Goal: Book appointment/travel/reservation

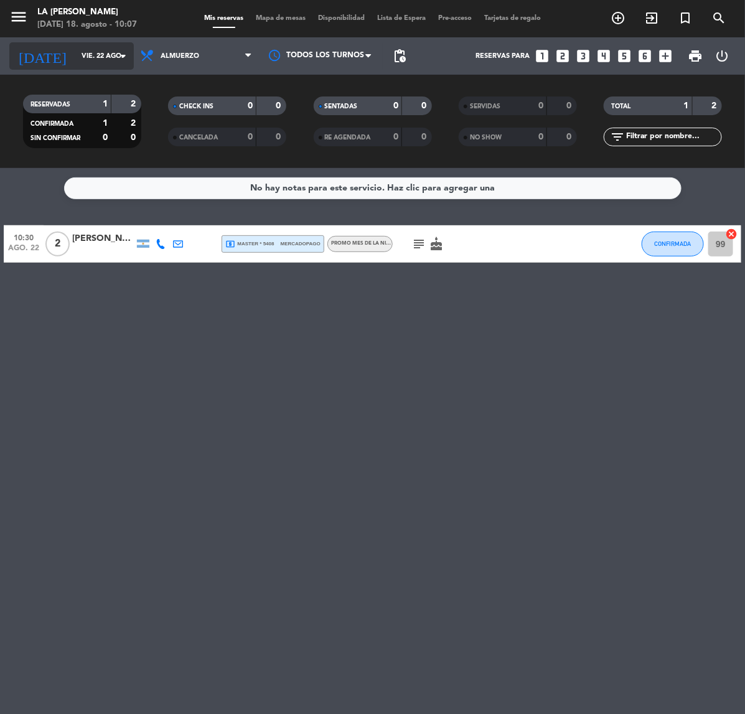
click at [75, 56] on input "vie. 22 ago." at bounding box center [121, 56] width 93 height 21
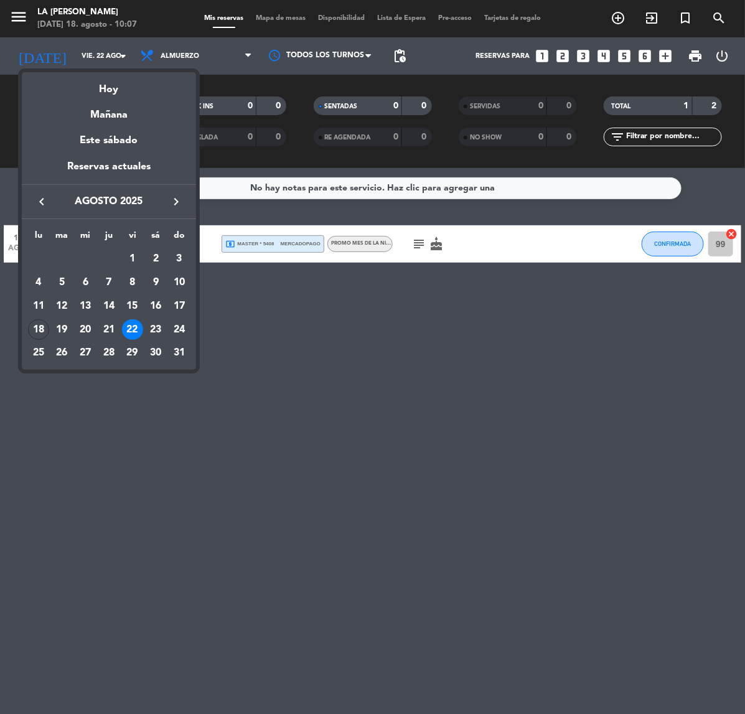
click at [154, 326] on div "23" at bounding box center [155, 329] width 21 height 21
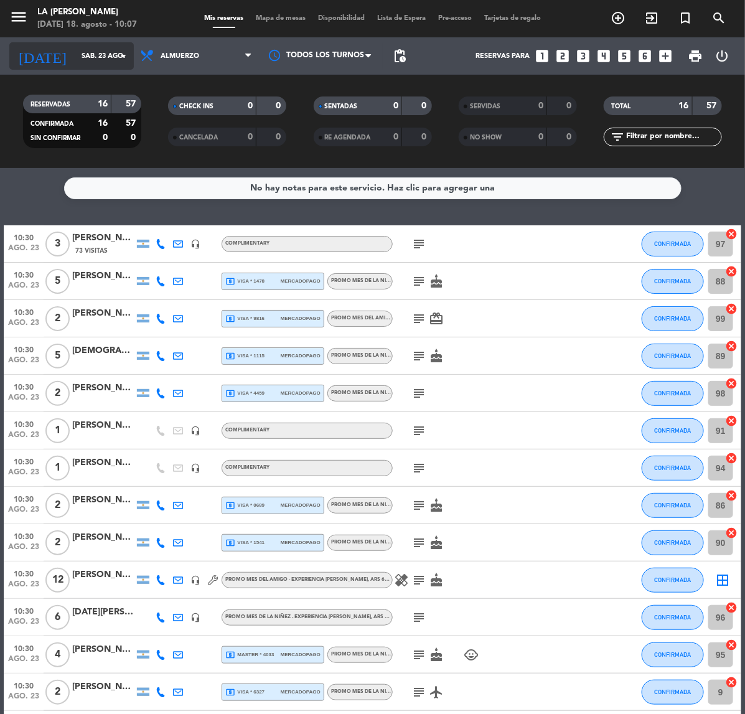
click at [75, 57] on input "sáb. 23 ago." at bounding box center [121, 56] width 93 height 21
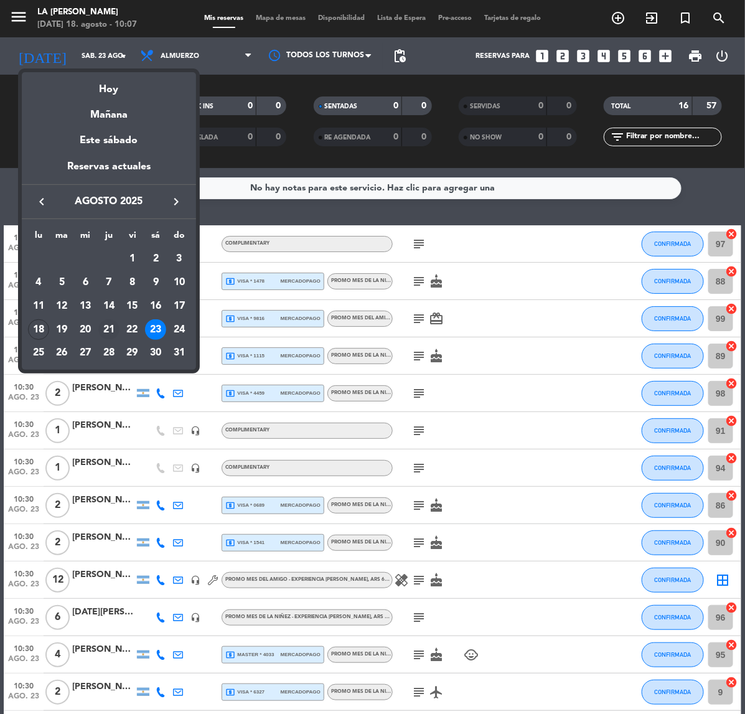
click at [107, 327] on div "21" at bounding box center [108, 329] width 21 height 21
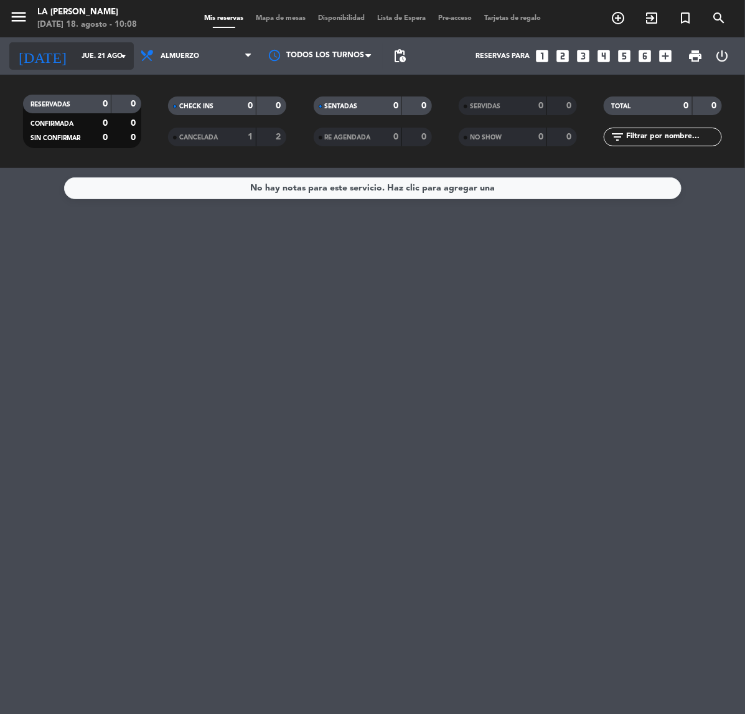
click at [75, 54] on input "jue. 21 ago." at bounding box center [121, 56] width 93 height 21
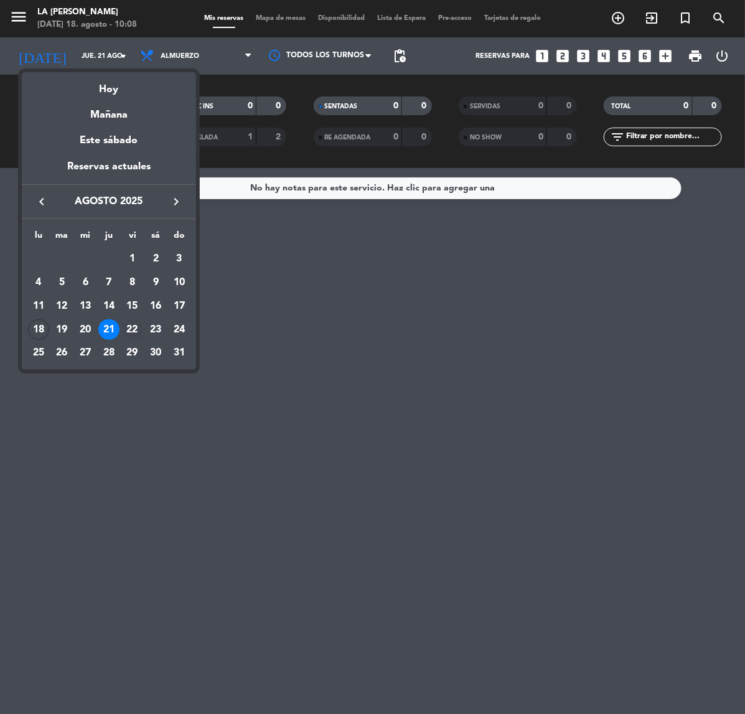
click at [131, 331] on div "22" at bounding box center [132, 329] width 21 height 21
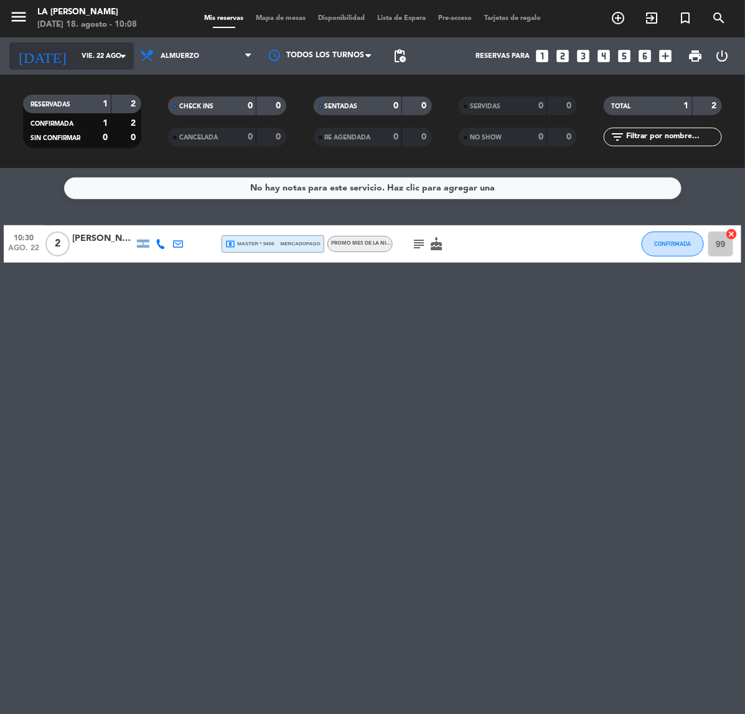
click at [75, 56] on input "vie. 22 ago." at bounding box center [121, 56] width 93 height 21
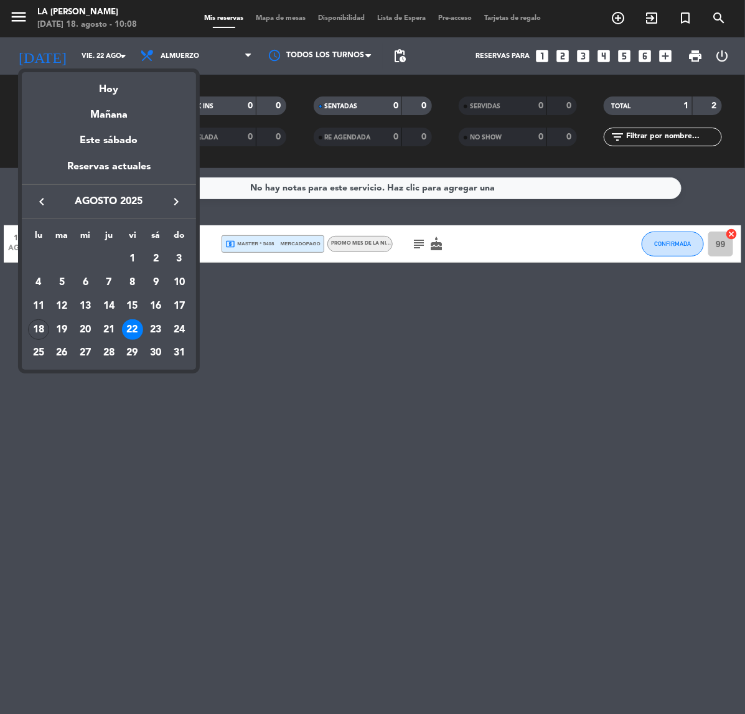
click at [156, 325] on div "23" at bounding box center [155, 329] width 21 height 21
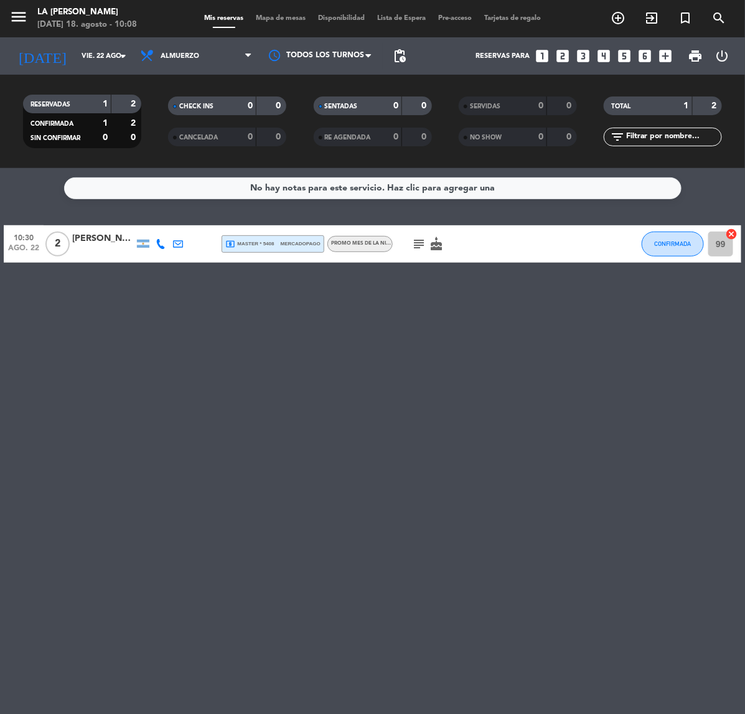
type input "sáb. 23 ago."
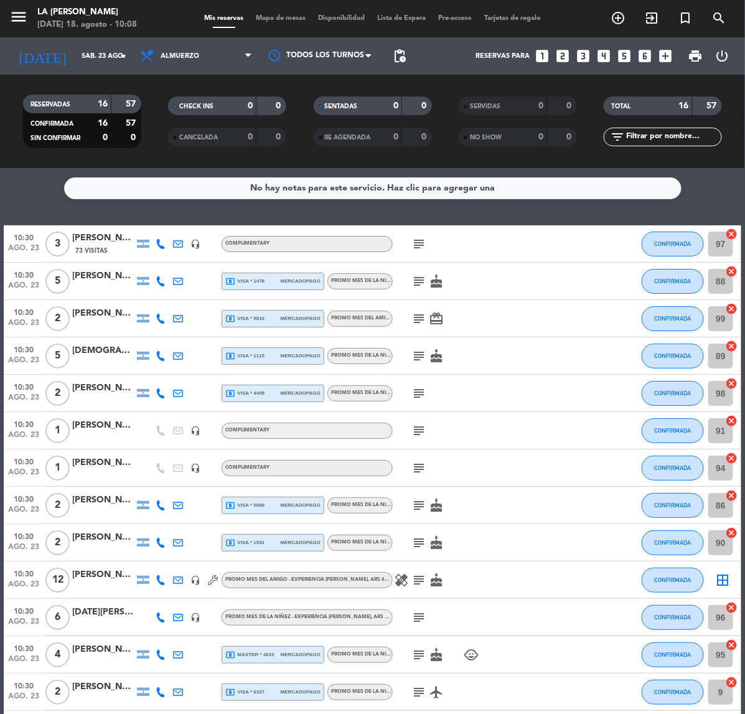
click at [98, 573] on div "[PERSON_NAME]" at bounding box center [103, 575] width 62 height 14
